Goal: Find specific page/section: Find specific page/section

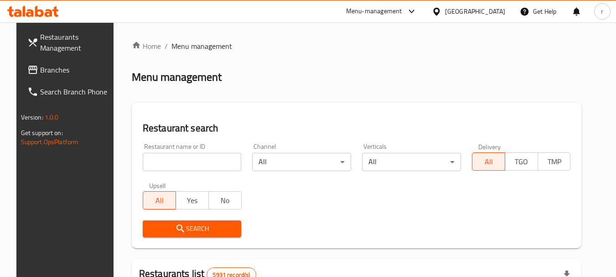
click at [494, 5] on div "[GEOGRAPHIC_DATA]" at bounding box center [469, 11] width 88 height 22
click at [441, 12] on icon at bounding box center [437, 12] width 10 height 10
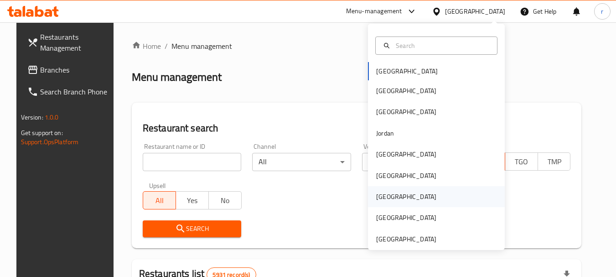
click at [379, 197] on div "[GEOGRAPHIC_DATA]" at bounding box center [406, 197] width 60 height 10
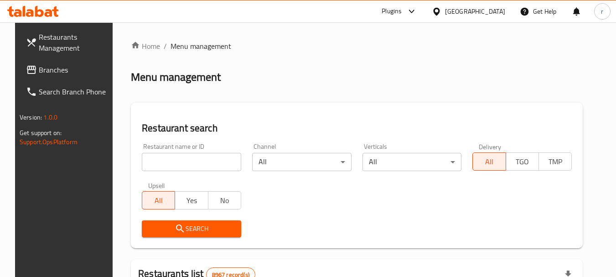
click at [42, 68] on span "Branches" at bounding box center [75, 69] width 72 height 11
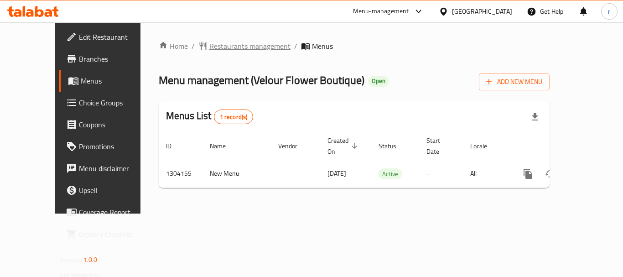
click at [221, 47] on span "Restaurants management" at bounding box center [249, 46] width 81 height 11
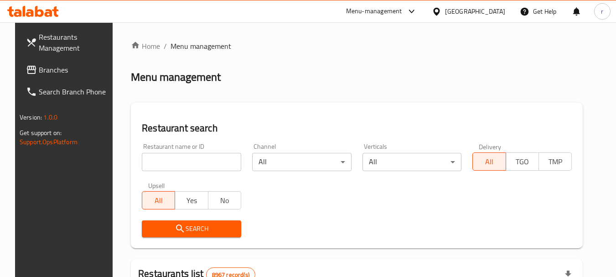
click at [184, 162] on input "search" at bounding box center [191, 162] width 99 height 18
paste input "703085"
type input "703085"
click at [181, 231] on span "Search" at bounding box center [191, 228] width 85 height 11
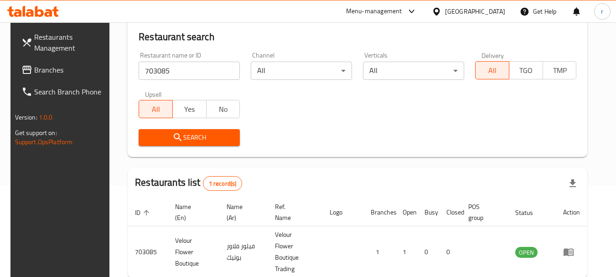
scroll to position [130, 0]
